Goal: Task Accomplishment & Management: Manage account settings

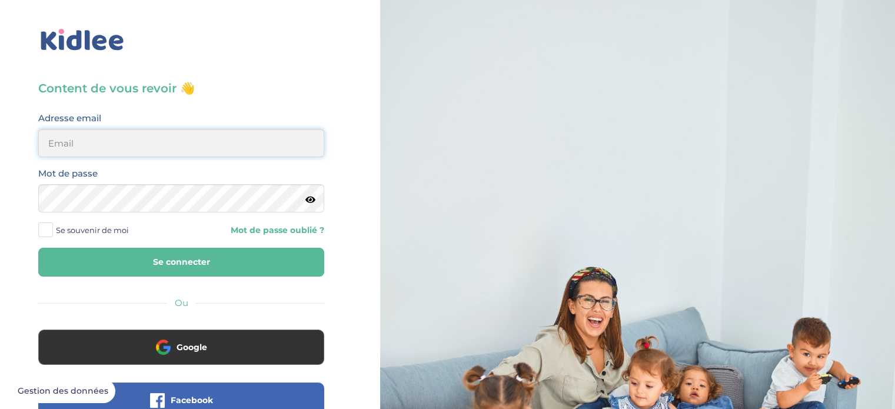
click at [184, 148] on input "email" at bounding box center [181, 143] width 286 height 28
type input "cbcarton@gmail.com"
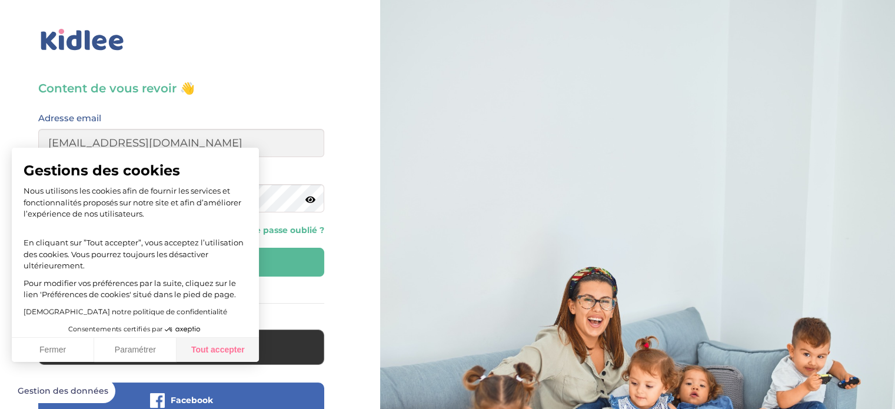
click at [221, 353] on button "Tout accepter" at bounding box center [217, 350] width 82 height 25
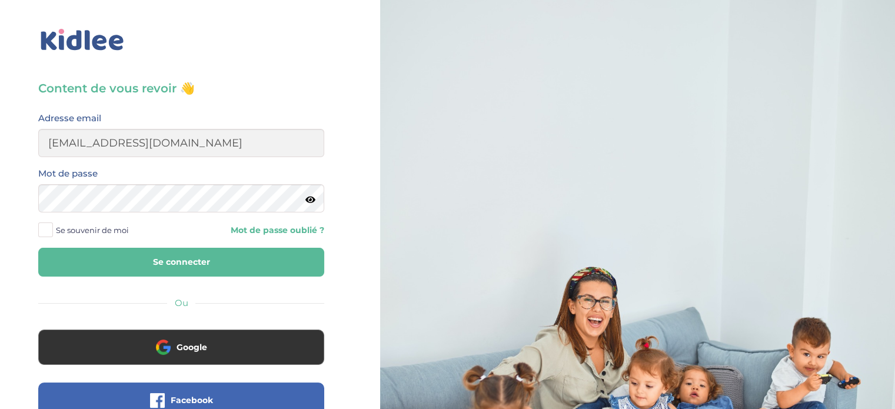
click at [308, 197] on icon at bounding box center [310, 199] width 10 height 9
click at [38, 248] on button "Se connecter" at bounding box center [181, 262] width 286 height 29
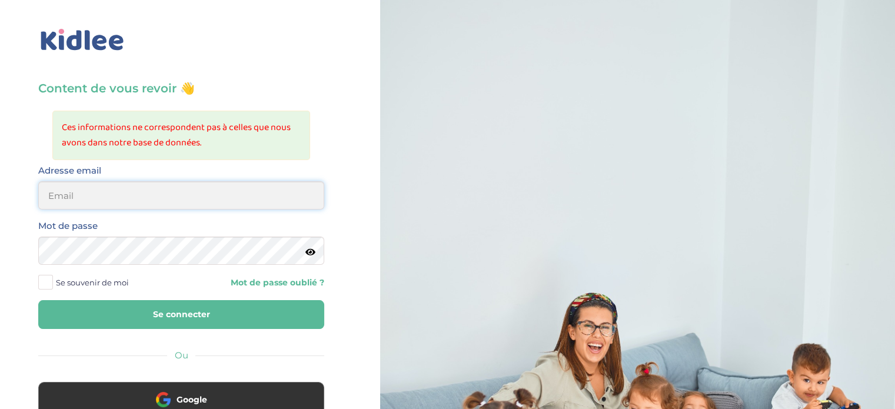
click at [106, 201] on input "email" at bounding box center [181, 195] width 286 height 28
type input "cbcarton@gmail.com"
click at [41, 281] on span at bounding box center [45, 282] width 15 height 15
click at [0, 0] on input "Se souvenir de moi" at bounding box center [0, 0] width 0 height 0
click at [311, 252] on icon at bounding box center [310, 252] width 10 height 9
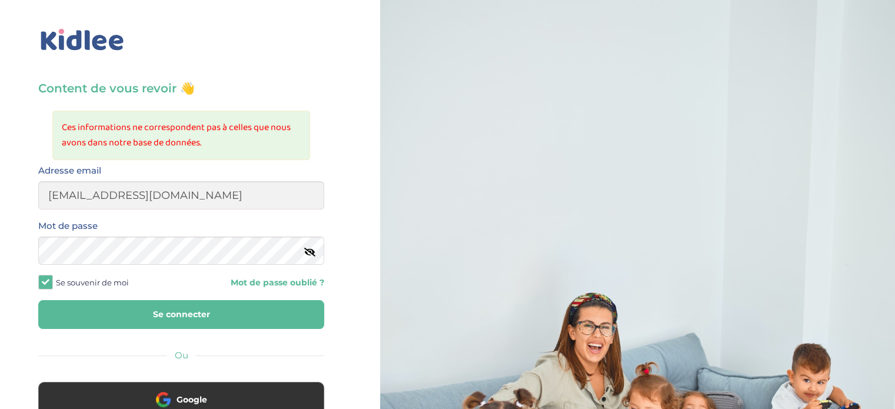
click at [179, 313] on button "Se connecter" at bounding box center [181, 314] width 286 height 29
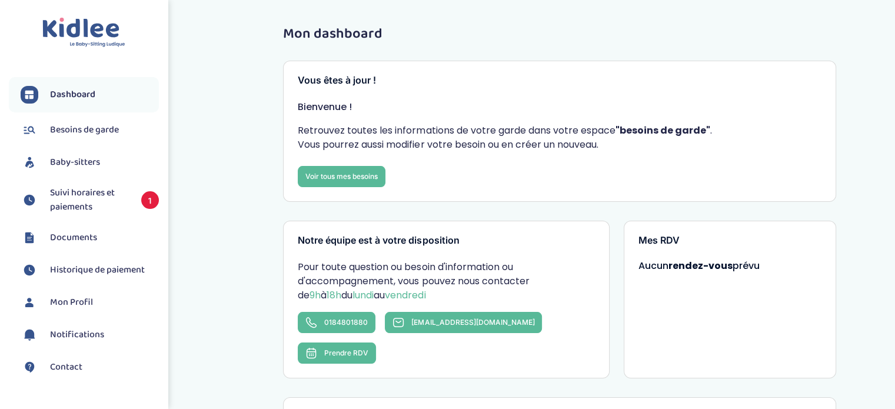
click at [94, 162] on span "Baby-sitters" at bounding box center [75, 162] width 50 height 14
